Goal: Find specific page/section: Find specific page/section

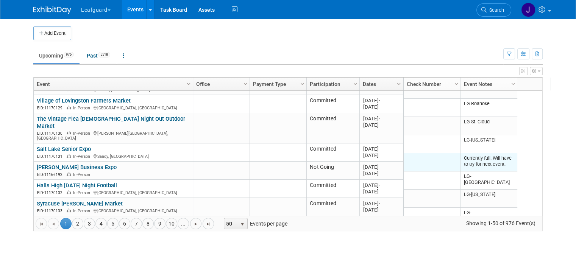
scroll to position [336, 0]
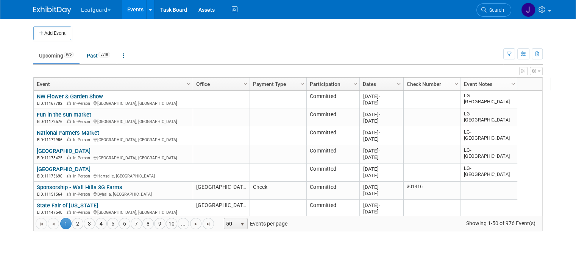
click at [510, 82] on span "Column Settings" at bounding box center [513, 84] width 6 height 6
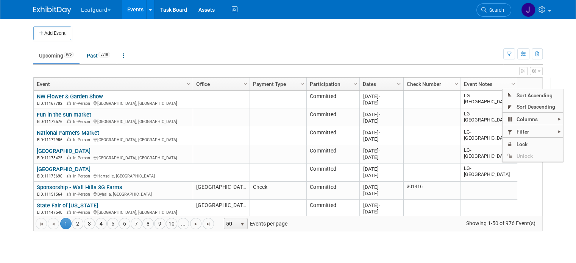
click at [477, 61] on ul "Upcoming 976 Past 5518 All Events 6494 Past and Upcoming Grouped Annually Event…" at bounding box center [268, 56] width 470 height 17
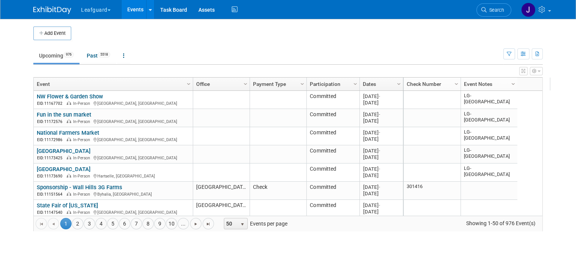
click at [510, 81] on span "Column Settings" at bounding box center [513, 84] width 6 height 6
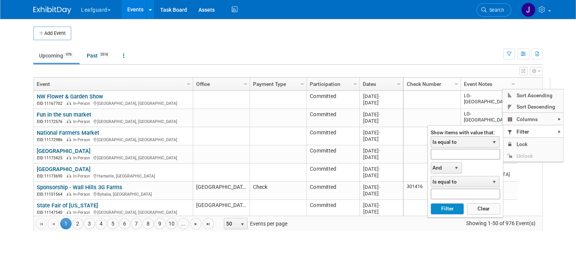
click at [462, 143] on span "Is equal to" at bounding box center [460, 142] width 58 height 11
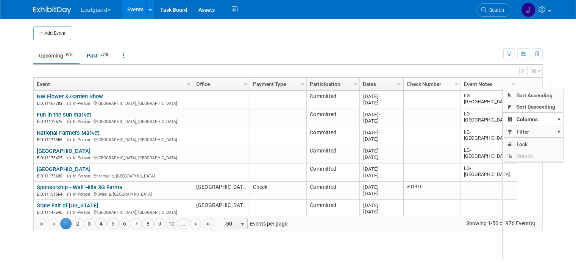
click at [485, 66] on div "View Grid Tips & Tricks Advanced Options Reset Grid Layout (back to default)" at bounding box center [287, 70] width 509 height 11
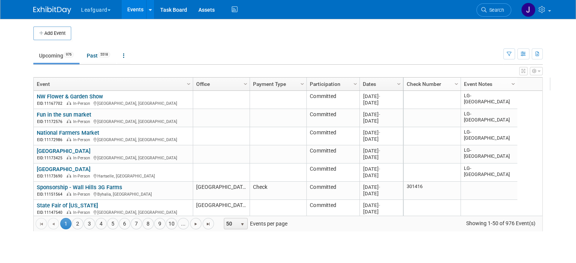
click at [510, 82] on span "Column Settings" at bounding box center [513, 84] width 6 height 6
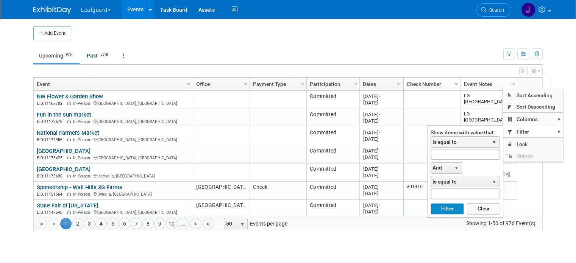
click at [466, 142] on span "Is equal to" at bounding box center [460, 142] width 58 height 11
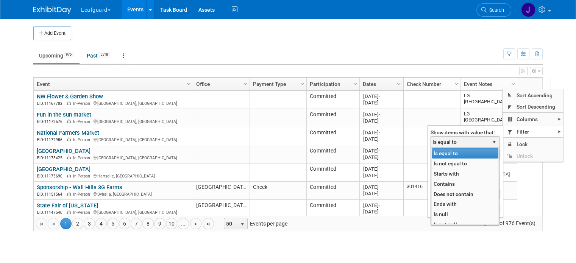
click at [466, 143] on span "Is equal to" at bounding box center [460, 142] width 58 height 11
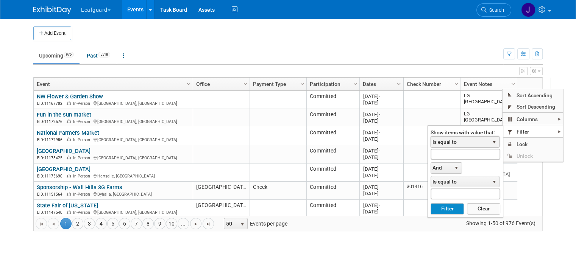
click at [464, 142] on span "Is equal to" at bounding box center [460, 142] width 58 height 11
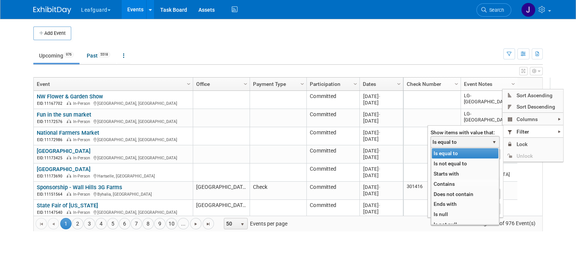
click at [445, 179] on li "Contains" at bounding box center [464, 184] width 67 height 10
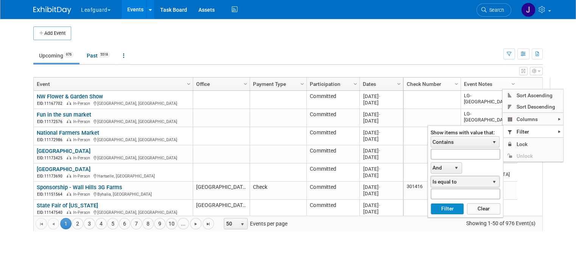
click at [457, 181] on span "Is equal to" at bounding box center [460, 181] width 58 height 11
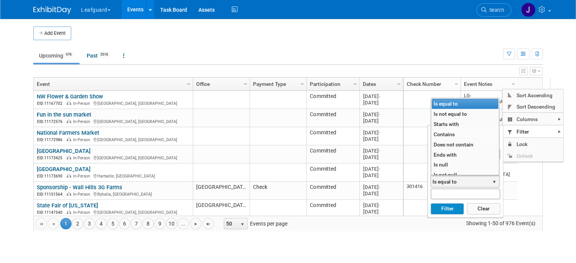
click at [448, 133] on li "Contains" at bounding box center [464, 134] width 67 height 10
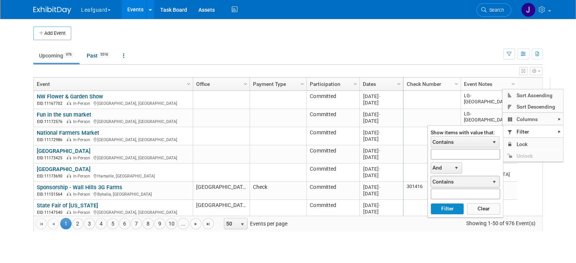
click at [481, 165] on div "Show items with value that: Contains select Is equal to Is not equal to Starts …" at bounding box center [465, 171] width 70 height 85
